Goal: Transaction & Acquisition: Purchase product/service

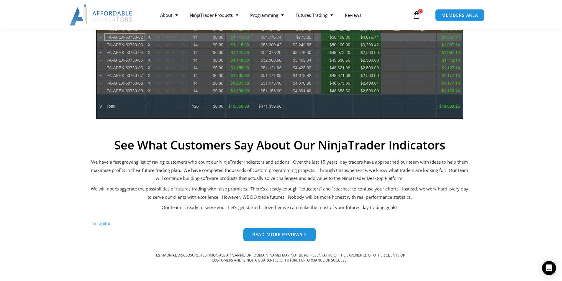
scroll to position [236, 0]
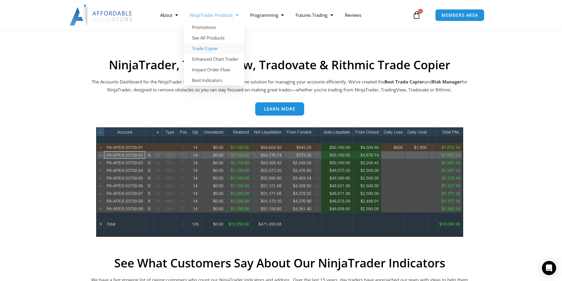
click at [207, 48] on link "Trade Copier" at bounding box center [214, 48] width 60 height 11
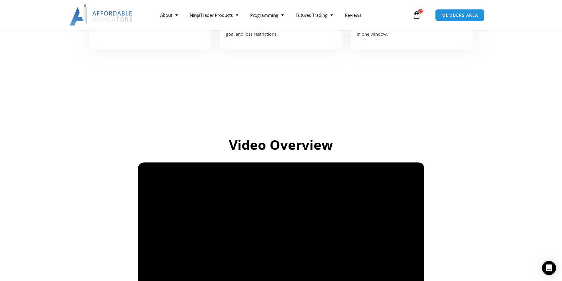
scroll to position [89, 0]
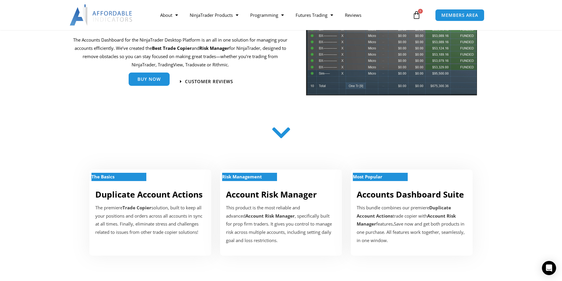
click at [160, 84] on link "Buy Now" at bounding box center [149, 79] width 41 height 13
